Goal: Task Accomplishment & Management: Manage account settings

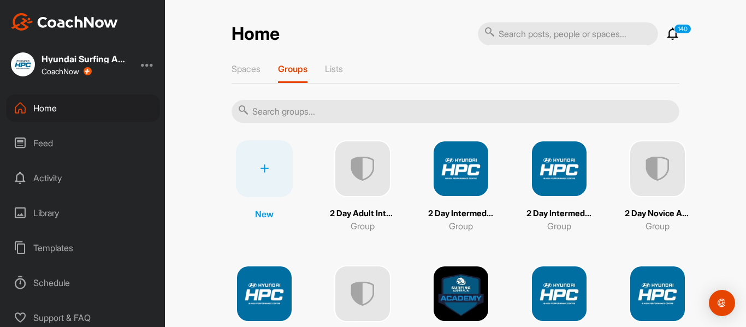
click at [262, 171] on icon at bounding box center [264, 168] width 9 height 9
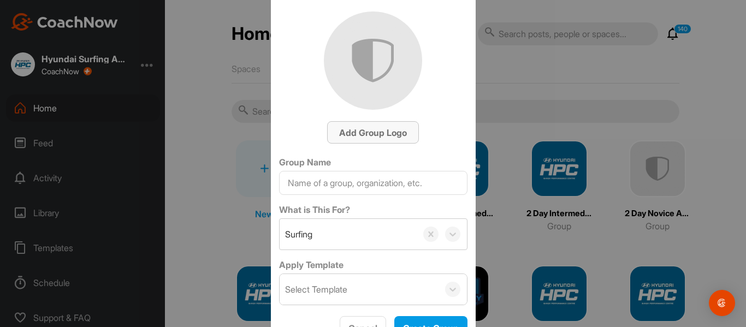
click at [368, 134] on span "Add Group Logo" at bounding box center [373, 132] width 68 height 11
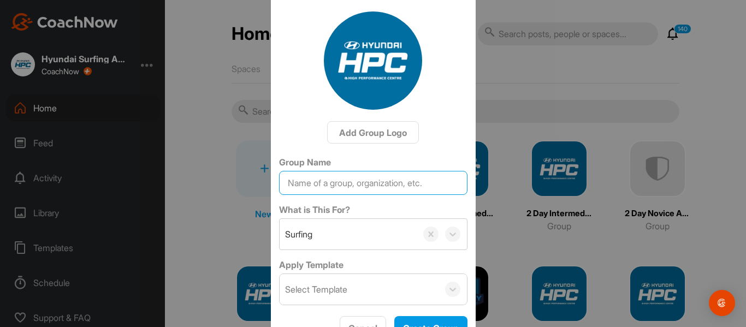
click at [311, 186] on input "Group Name" at bounding box center [373, 183] width 189 height 24
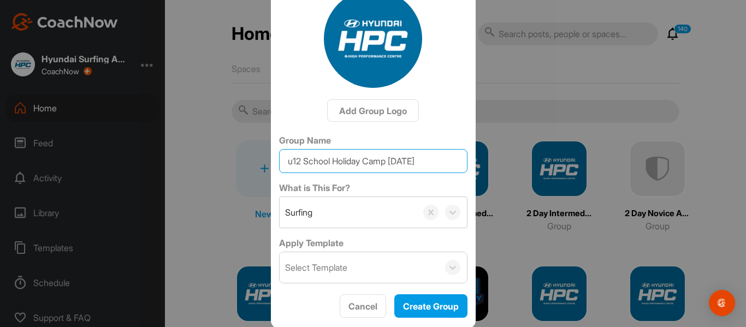
scroll to position [23, 0]
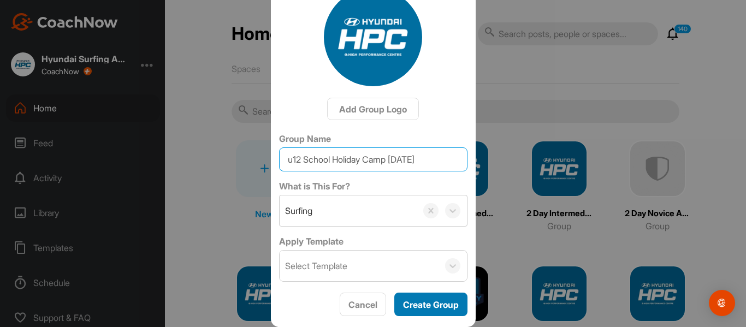
type input "u12 School Holiday Camp [DATE]"
click at [425, 307] on span "Create Group" at bounding box center [431, 304] width 56 height 11
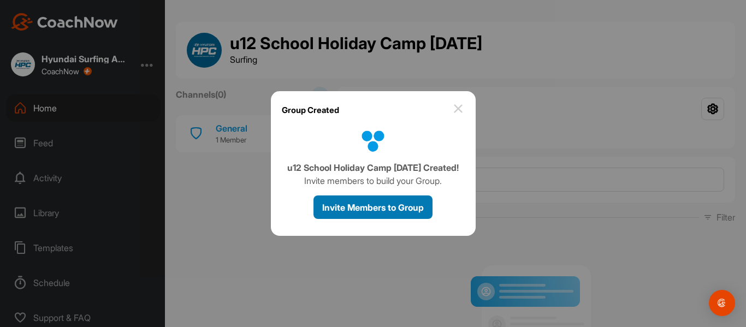
click at [351, 209] on span "Invite Members to Group" at bounding box center [373, 207] width 102 height 11
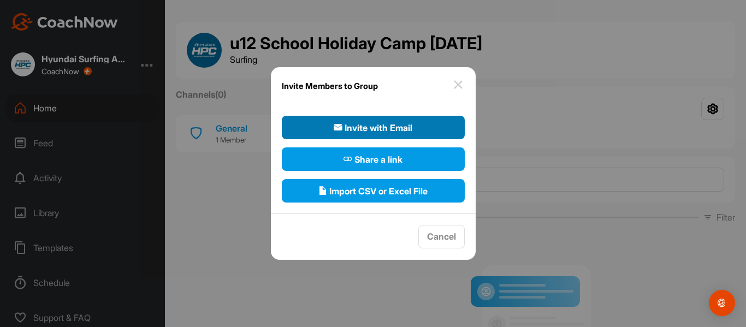
click at [373, 126] on span "Invite with Email" at bounding box center [373, 127] width 79 height 13
select select"] "player"
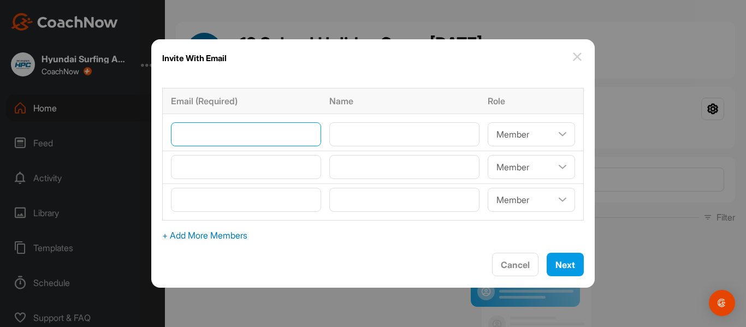
click at [199, 133] on input"] "email" at bounding box center [246, 134] width 150 height 24
type input"] "[EMAIL_ADDRESS][DOMAIN_NAME]"
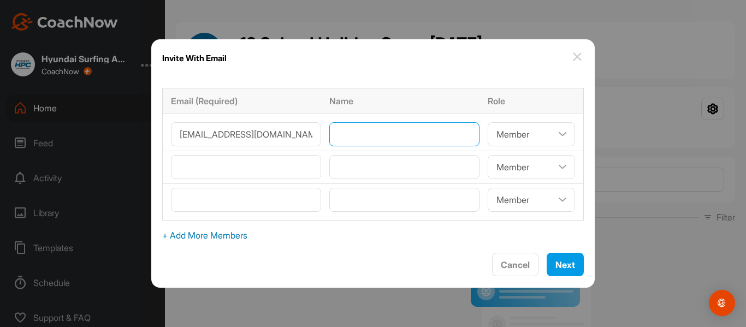
click at [344, 132] on input"] "text" at bounding box center [405, 134] width 150 height 24
type input"] "[PERSON_NAME]"
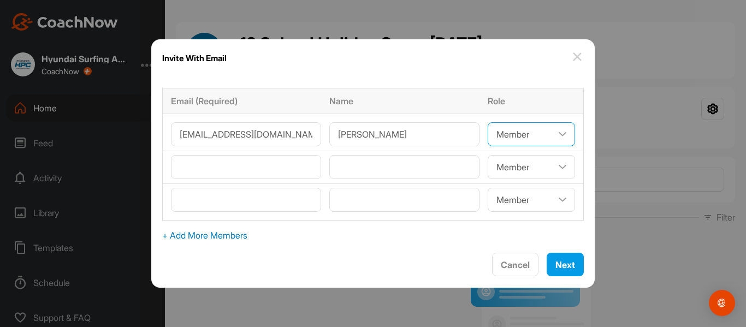
click at [522, 134] on select"] "Coach/Admin Member Viewer" at bounding box center [531, 134] width 87 height 24
click at [554, 136] on select"] "Coach/Admin Member Viewer" at bounding box center [531, 134] width 87 height 24
click at [554, 134] on select"] "Coach/Admin Member Viewer" at bounding box center [531, 134] width 87 height 24
select select"] "coach"
click at [488, 122] on select"] "Coach/Admin Member Viewer" at bounding box center [531, 134] width 87 height 24
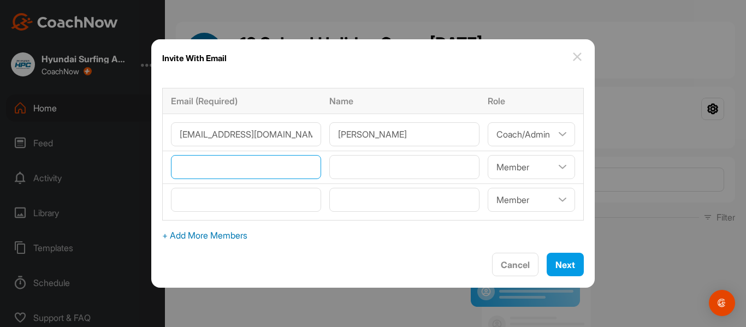
click at [274, 167] on input"] "email" at bounding box center [246, 167] width 150 height 24
type input"] "[EMAIL_ADDRESS][DOMAIN_NAME]"
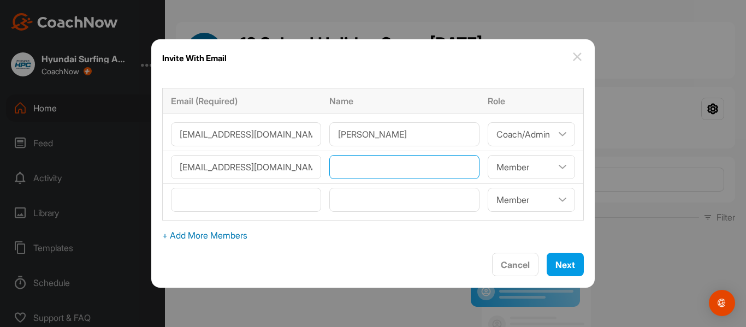
click at [352, 166] on input"] "text" at bounding box center [405, 167] width 150 height 24
type input"] "[PERSON_NAME]"
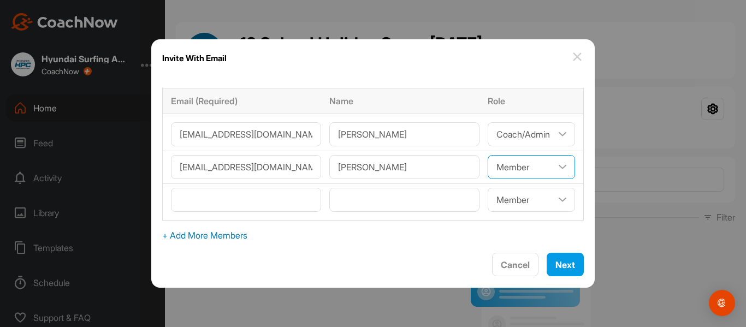
click at [525, 164] on select"] "Coach/Admin Member Viewer" at bounding box center [531, 167] width 87 height 24
select select"] "coach"
click at [488, 155] on select"] "Coach/Admin Member Viewer" at bounding box center [531, 167] width 87 height 24
click at [556, 262] on span "Next" at bounding box center [566, 265] width 20 height 11
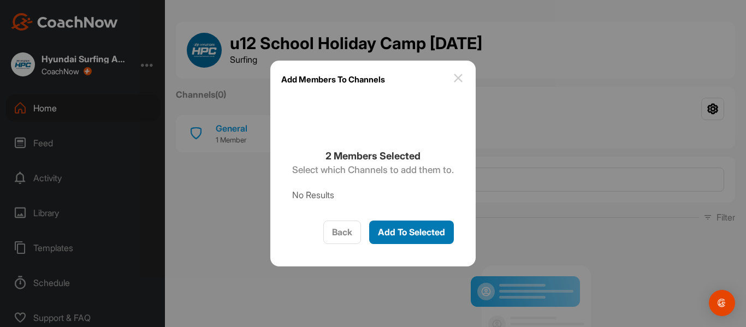
click at [419, 230] on span "Add To Selected" at bounding box center [411, 232] width 67 height 11
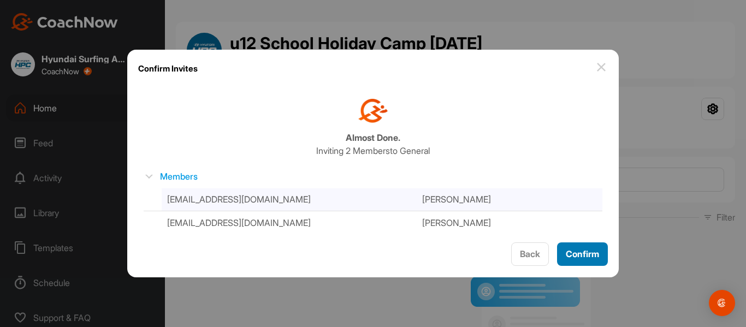
drag, startPoint x: 578, startPoint y: 252, endPoint x: 573, endPoint y: 250, distance: 5.6
click at [576, 251] on span "Confirm" at bounding box center [582, 254] width 33 height 11
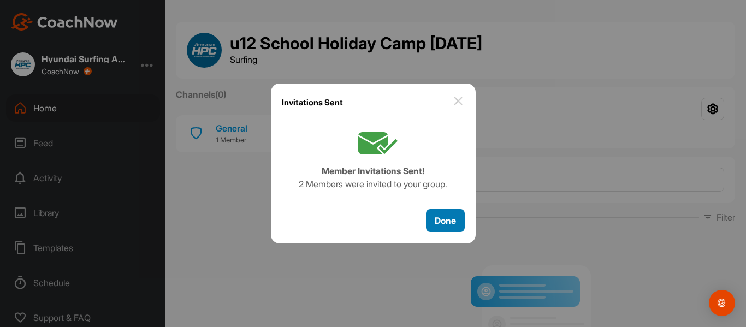
click at [438, 222] on span "Done" at bounding box center [445, 220] width 21 height 11
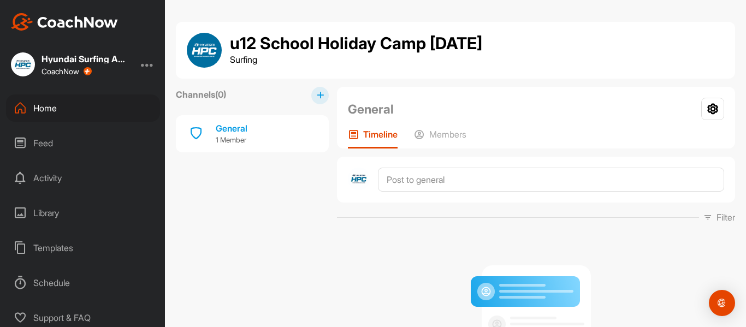
click at [50, 110] on div "Home" at bounding box center [83, 108] width 154 height 27
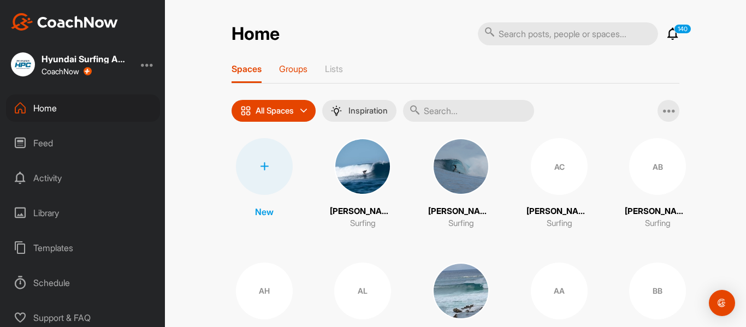
click at [289, 68] on p "Groups" at bounding box center [293, 68] width 28 height 11
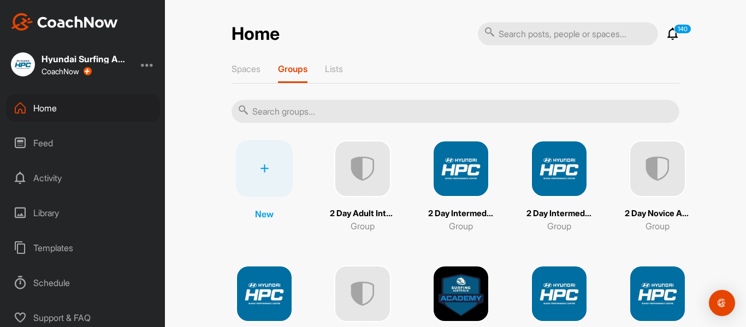
click at [260, 173] on icon at bounding box center [264, 168] width 9 height 9
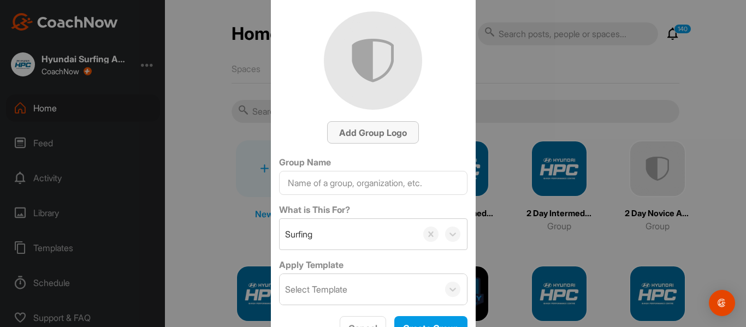
click at [365, 135] on span "Add Group Logo" at bounding box center [373, 132] width 68 height 11
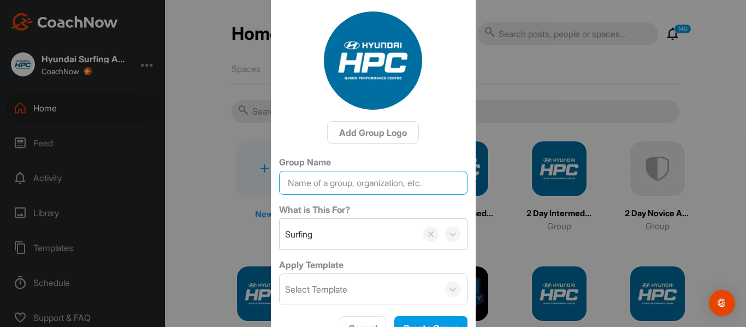
click at [312, 183] on input "Group Name" at bounding box center [373, 183] width 189 height 24
click at [336, 183] on input "u16 School [GEOGRAPHIC_DATA] [DATE]" at bounding box center [373, 183] width 189 height 24
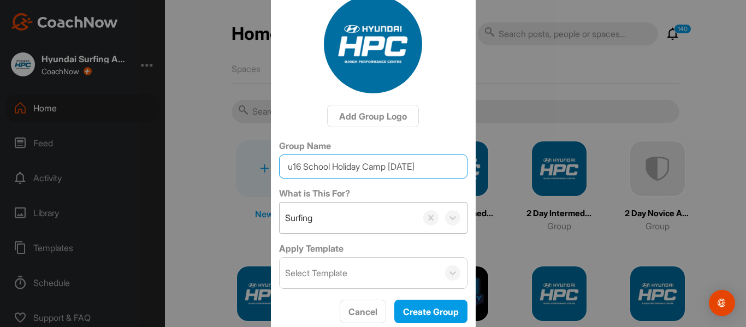
scroll to position [23, 0]
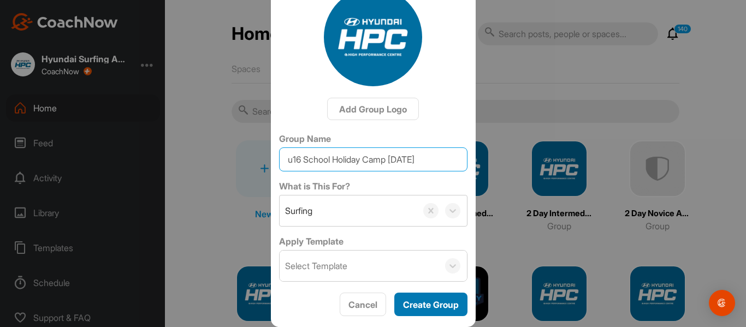
type input "u16 School Holiday Camp [DATE]"
click at [425, 304] on span "Create Group" at bounding box center [431, 304] width 56 height 11
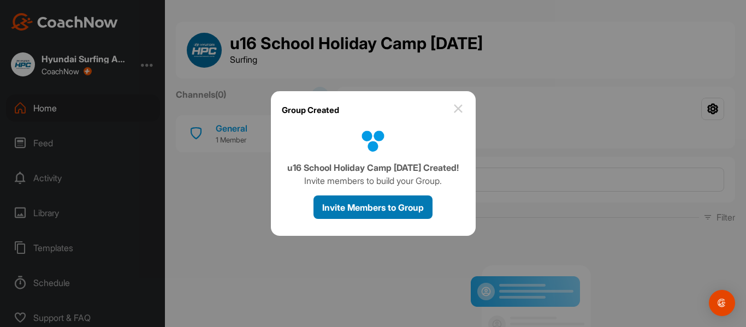
click at [366, 207] on span "Invite Members to Group" at bounding box center [373, 207] width 102 height 11
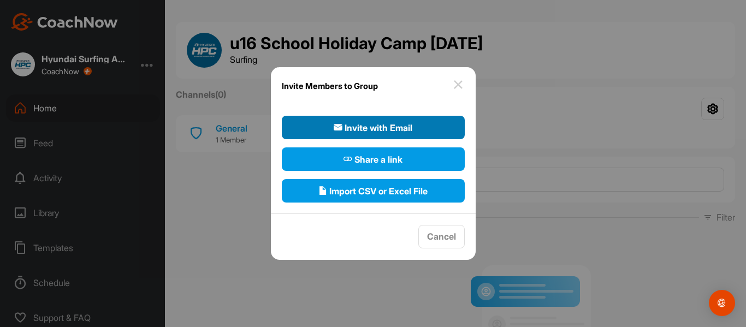
click at [354, 126] on span "Invite with Email" at bounding box center [373, 127] width 79 height 13
select select"] "player"
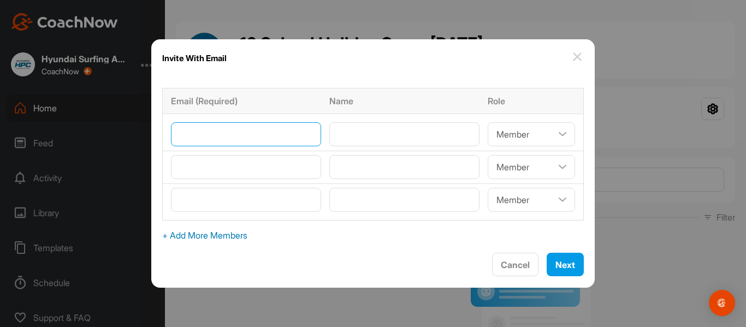
click at [298, 138] on input"] "email" at bounding box center [246, 134] width 150 height 24
type input"] "[PERSON_NAME][EMAIL_ADDRESS][DOMAIN_NAME]"
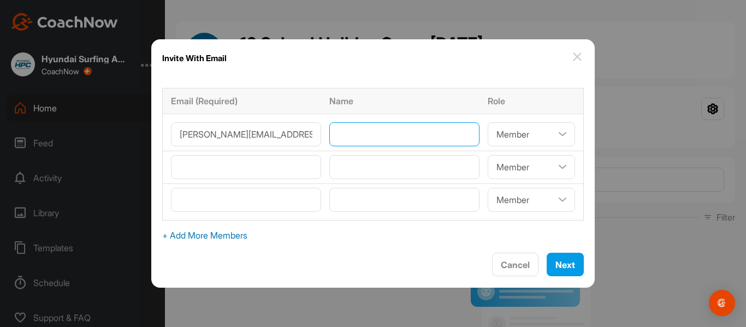
click at [357, 133] on input"] "text" at bounding box center [405, 134] width 150 height 24
type input"] "[PERSON_NAME]"
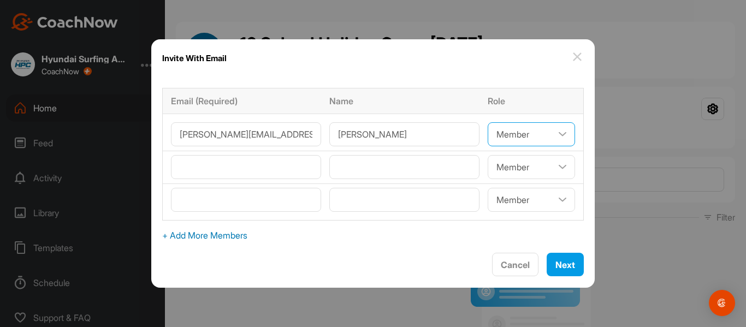
click at [507, 134] on select"] "Coach/Admin Member Viewer" at bounding box center [531, 134] width 87 height 24
select select"] "coach"
click at [488, 122] on select"] "Coach/Admin Member Viewer" at bounding box center [531, 134] width 87 height 24
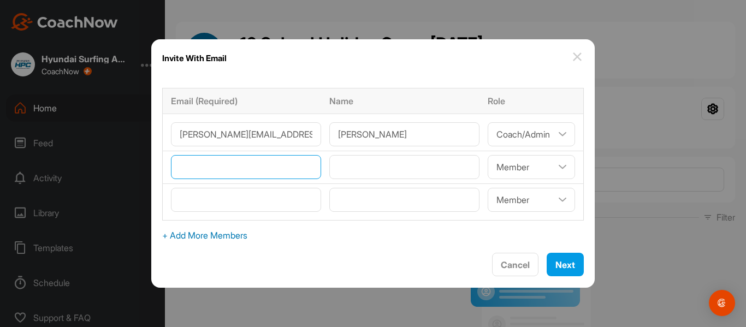
click at [242, 173] on input"] "email" at bounding box center [246, 167] width 150 height 24
click at [213, 166] on input"] "jad" at bounding box center [246, 167] width 150 height 24
type input"] "j"
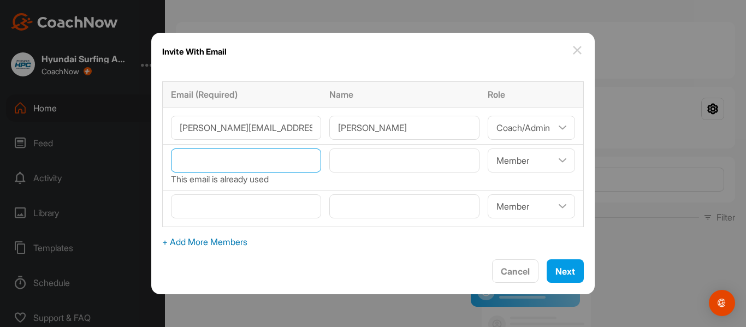
paste input"] "[EMAIL_ADDRESS][DOMAIN_NAME]"
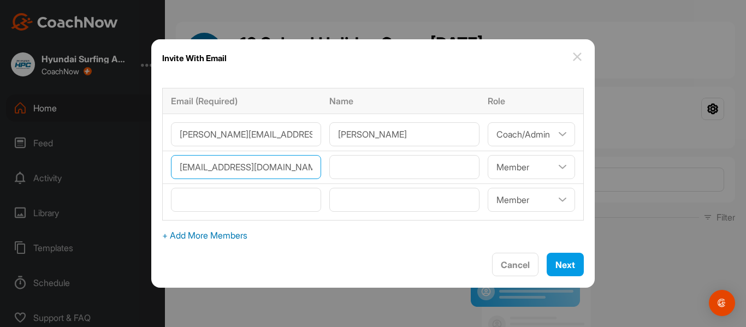
type input"] "[EMAIL_ADDRESS][DOMAIN_NAME]"
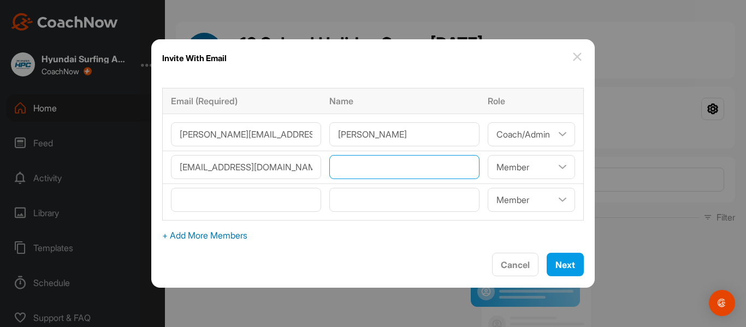
click at [343, 167] on input"] "text" at bounding box center [405, 167] width 150 height 24
type input"] "[PERSON_NAME]"
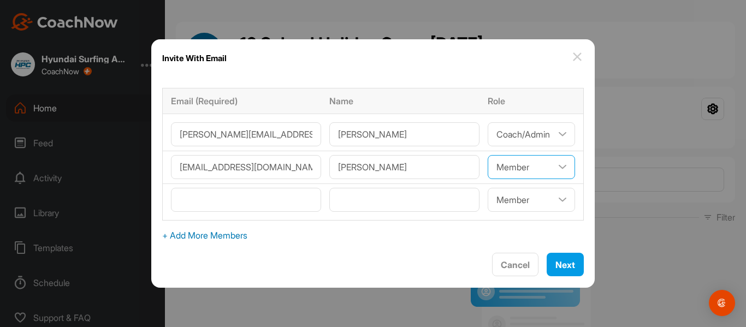
click at [532, 170] on select"] "Coach/Admin Member Viewer" at bounding box center [531, 167] width 87 height 24
select select"] "coach"
click at [488, 155] on select"] "Coach/Admin Member Viewer" at bounding box center [531, 167] width 87 height 24
click at [556, 263] on span "Next" at bounding box center [566, 265] width 20 height 11
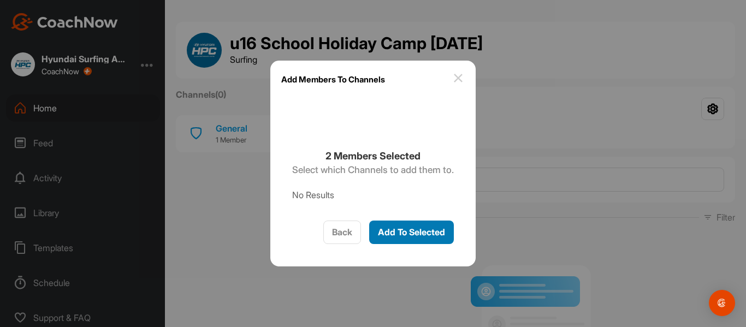
click at [399, 230] on span "Add To Selected" at bounding box center [411, 232] width 67 height 11
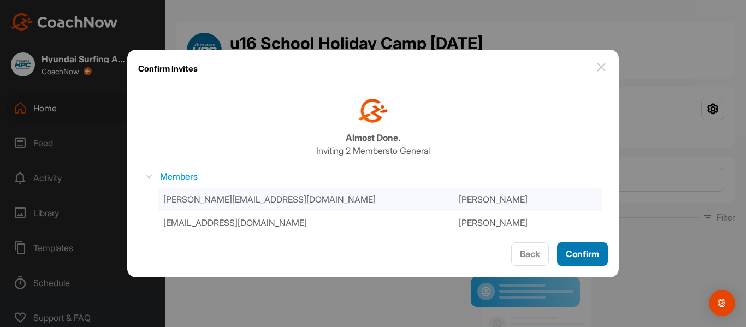
click at [571, 260] on div "Confirm" at bounding box center [582, 254] width 33 height 13
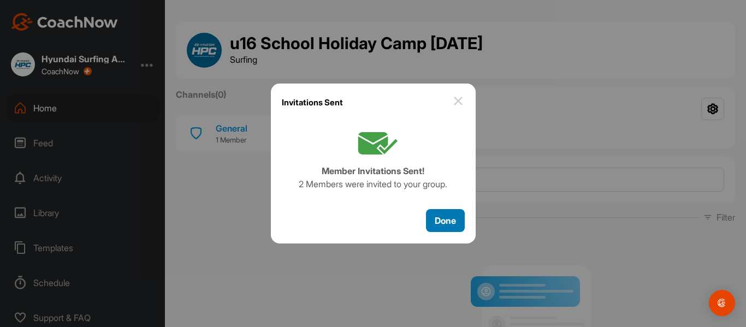
click at [443, 222] on span "Done" at bounding box center [445, 220] width 21 height 11
